Goal: Task Accomplishment & Management: Use online tool/utility

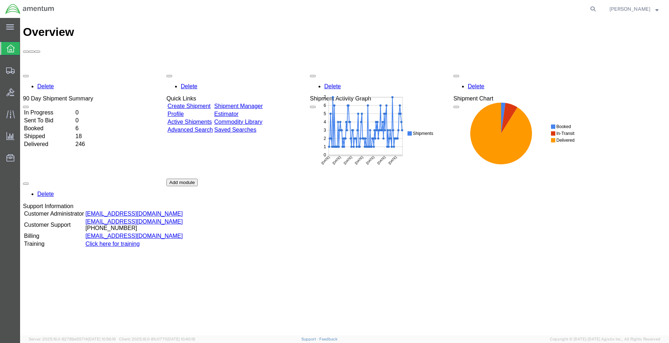
click at [51, 109] on td "In Progress" at bounding box center [49, 112] width 51 height 7
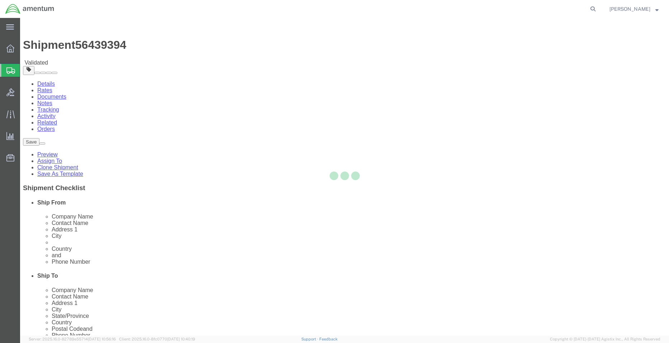
select select
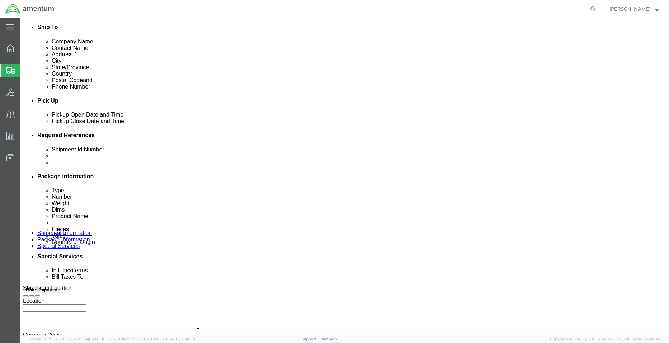
scroll to position [299, 0]
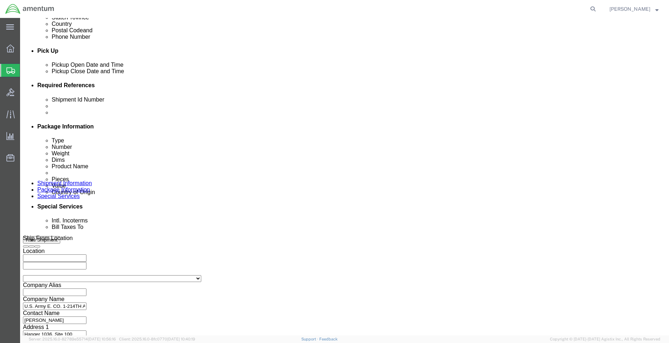
click button "Continue"
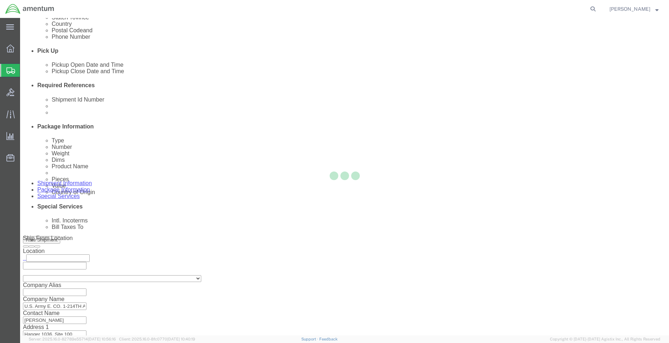
scroll to position [0, 0]
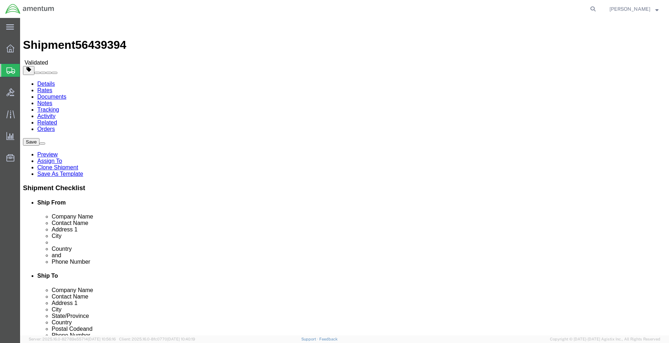
click button "Continue"
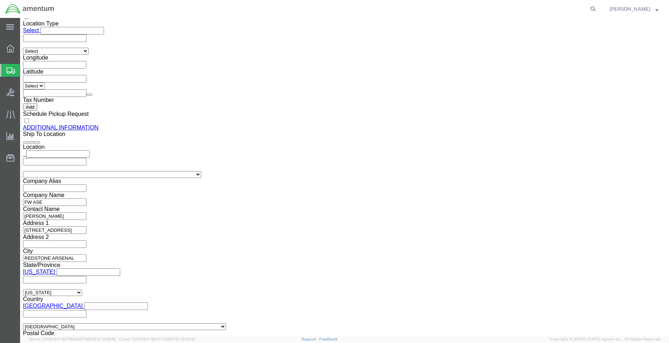
scroll to position [894, 0]
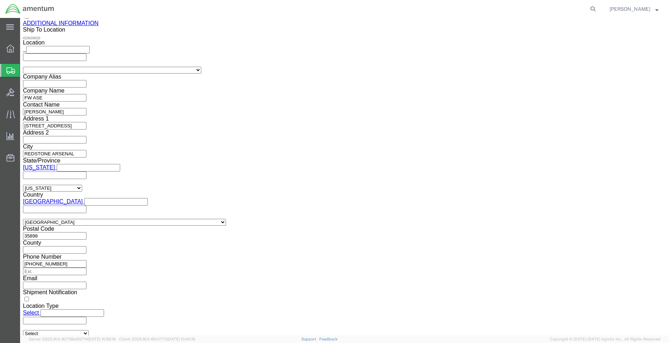
click button "Rate Shipment"
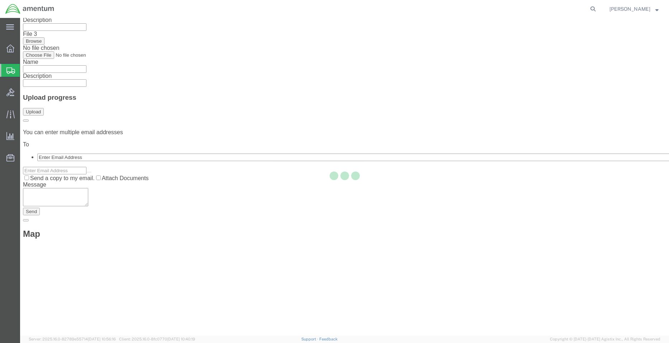
scroll to position [0, 0]
